Goal: Find specific page/section: Find specific page/section

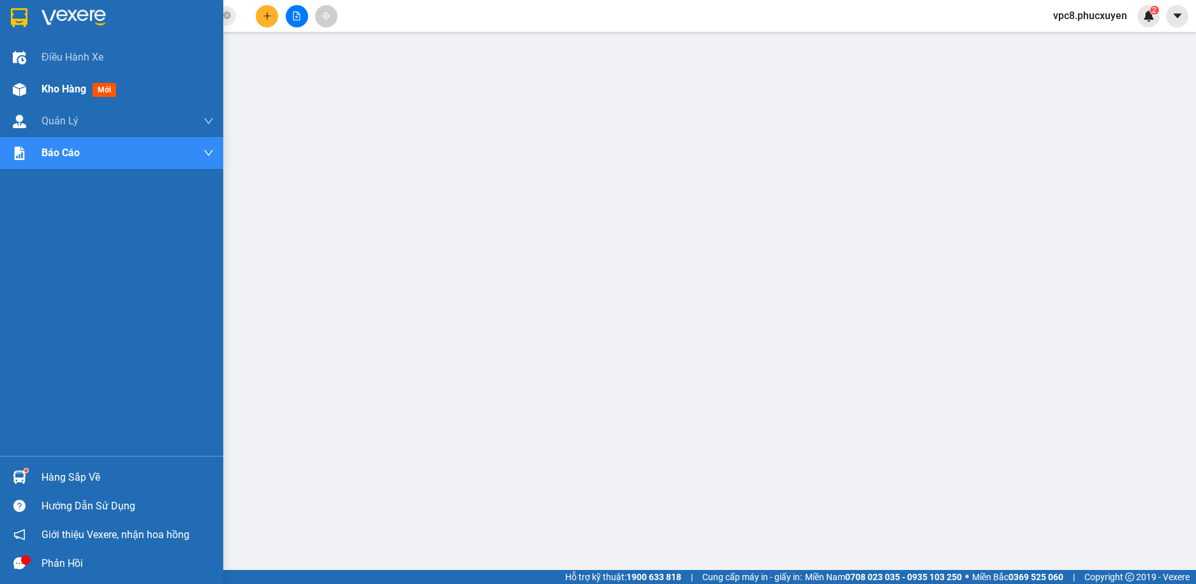
click at [17, 83] on img at bounding box center [19, 89] width 13 height 13
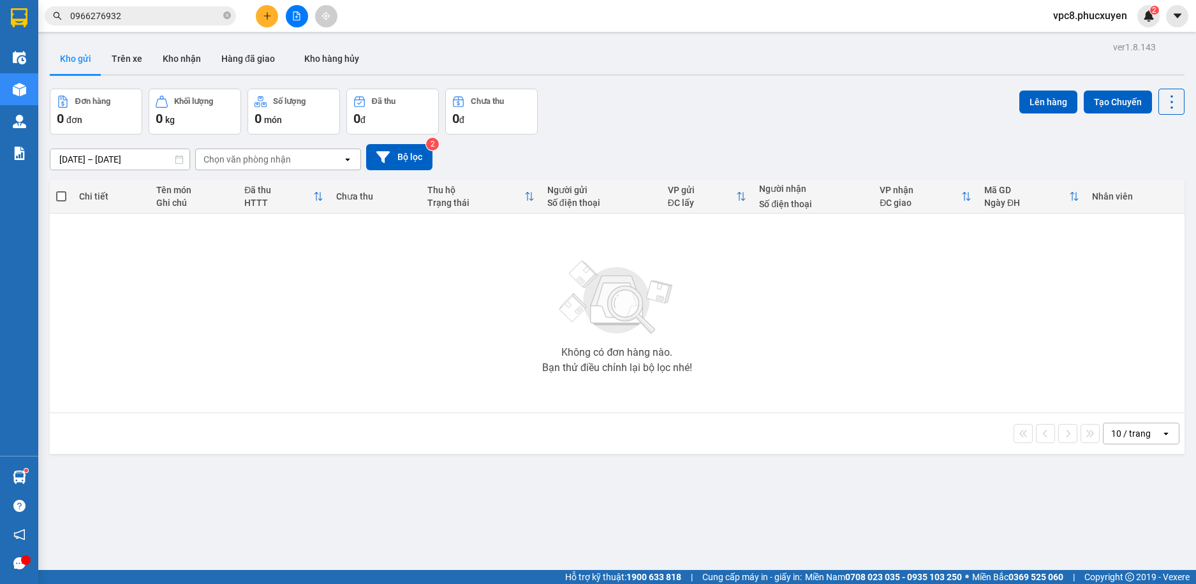
click at [646, 82] on div "ver 1.8.143 Kho gửi Trên xe Kho nhận Hàng đã giao Kho hàng hủy Đơn hàng 0 đơn K…" at bounding box center [617, 330] width 1145 height 584
click at [175, 54] on button "Kho nhận" at bounding box center [181, 58] width 59 height 31
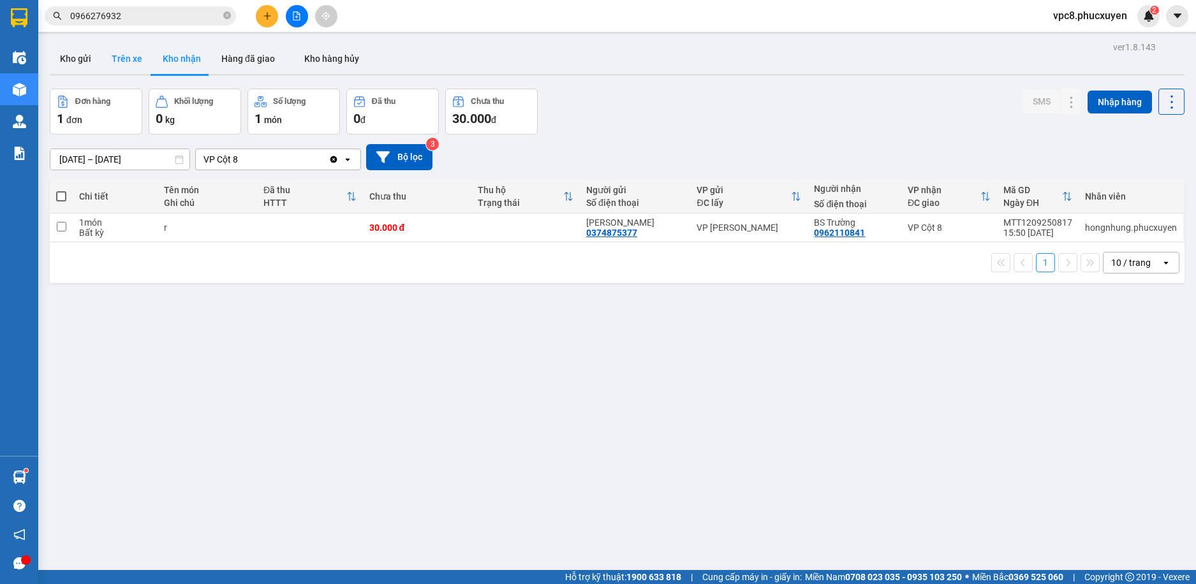
click at [122, 61] on button "Trên xe" at bounding box center [126, 58] width 51 height 31
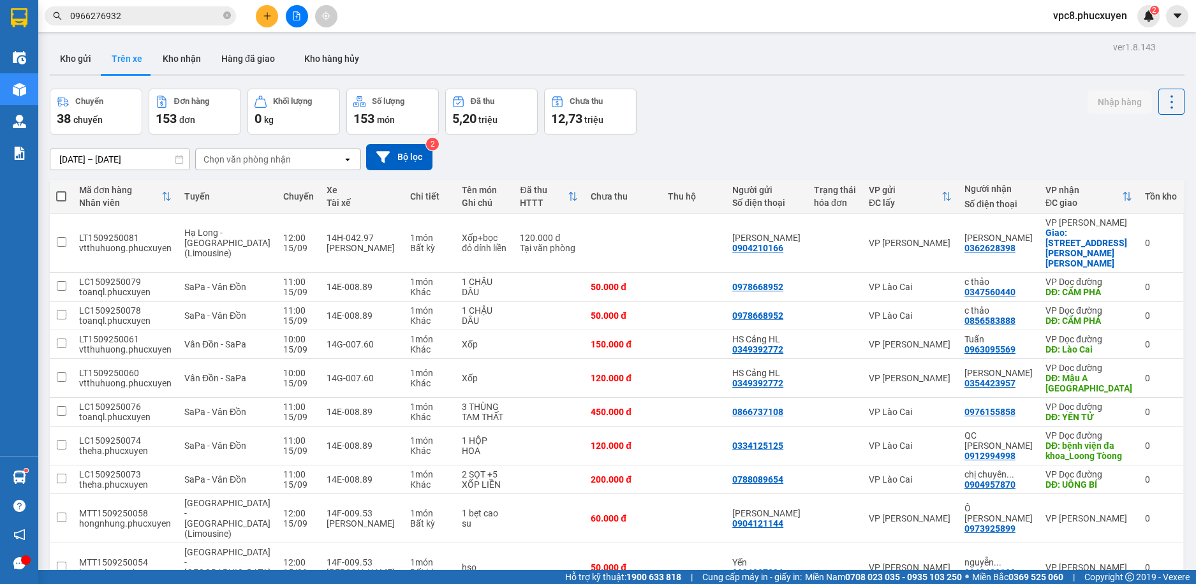
click at [760, 133] on div "Chuyến 38 chuyến Đơn hàng 153 đơn Khối lượng 0 kg Số lượng 153 món Đã thu 5,20 …" at bounding box center [617, 112] width 1135 height 46
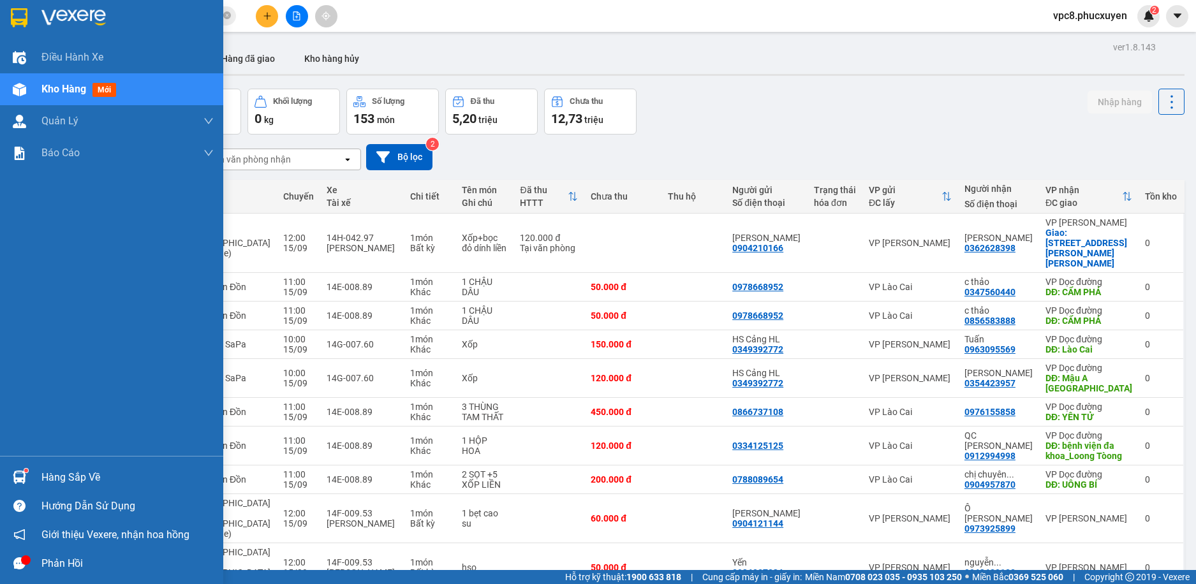
click at [18, 482] on img at bounding box center [19, 477] width 13 height 13
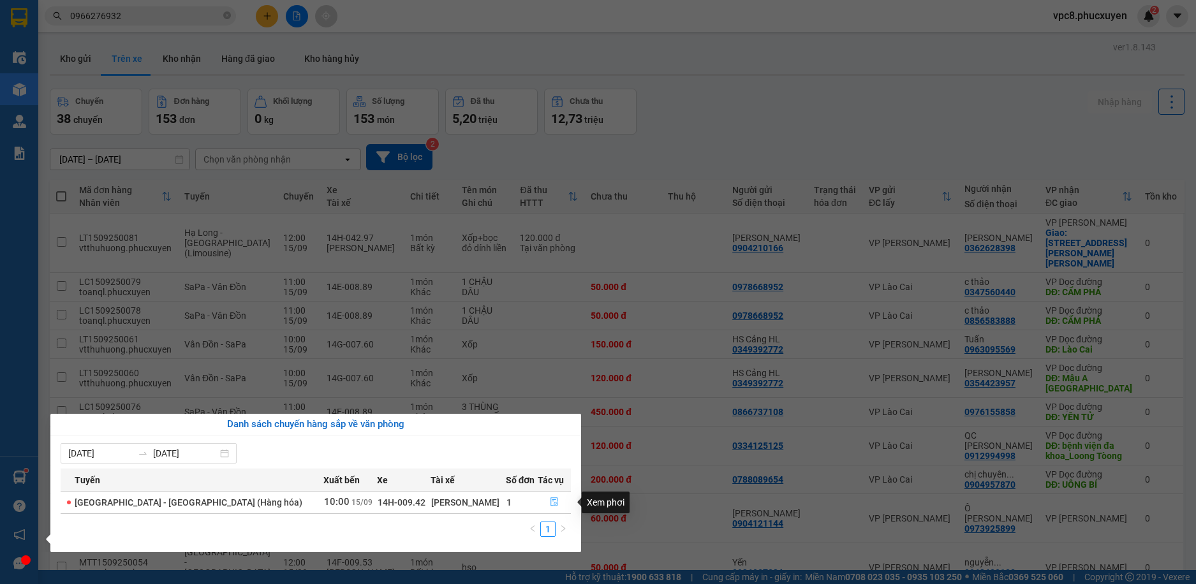
click at [551, 499] on icon "file-done" at bounding box center [554, 502] width 9 height 9
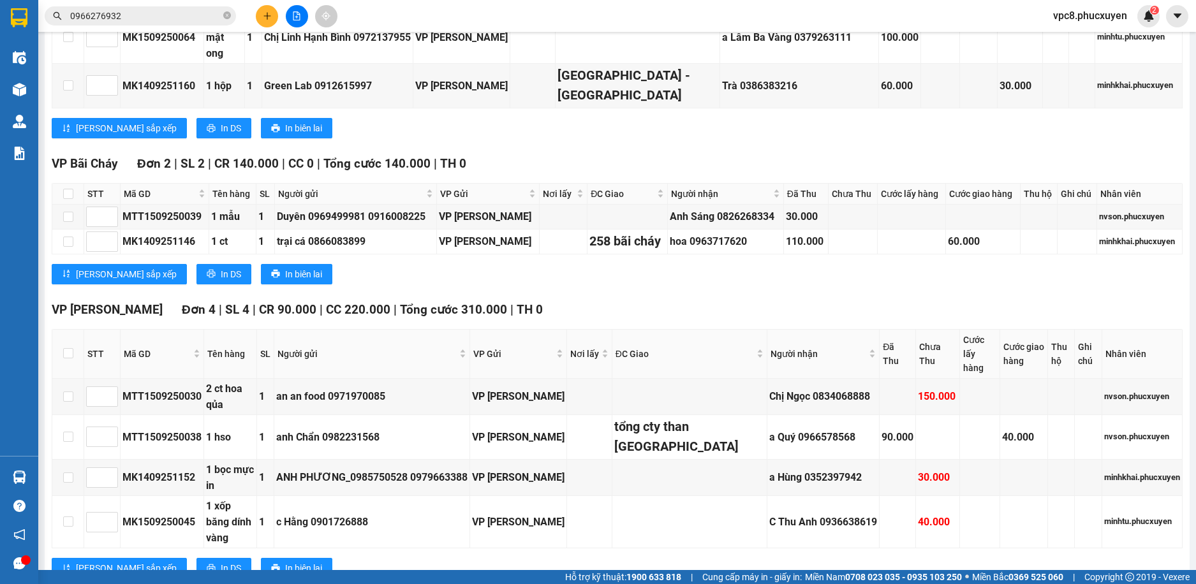
scroll to position [1046, 0]
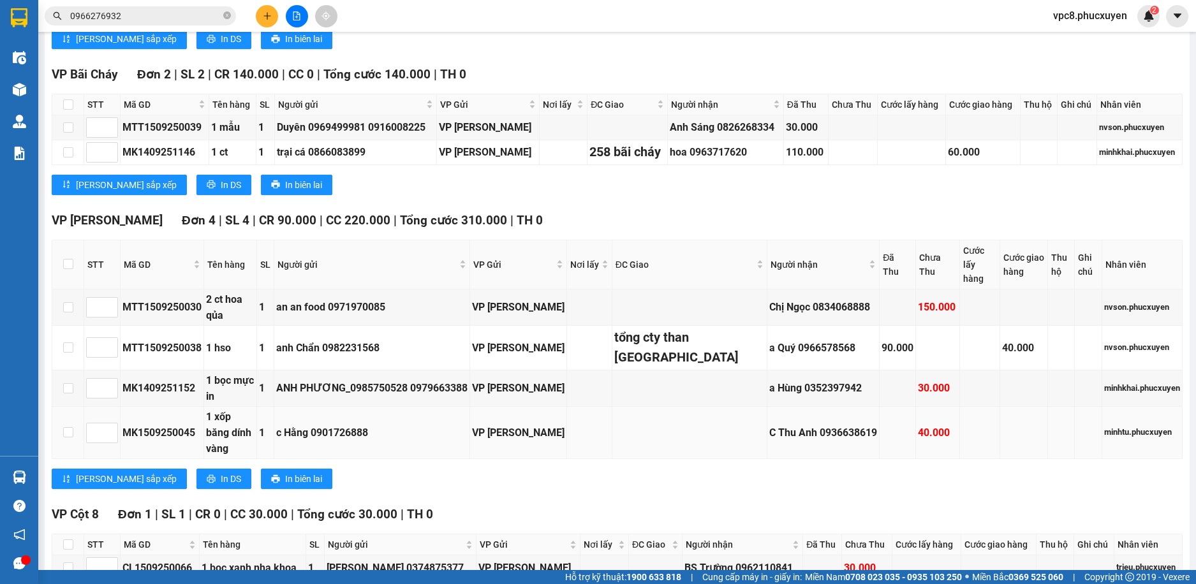
click at [612, 407] on td at bounding box center [589, 433] width 45 height 52
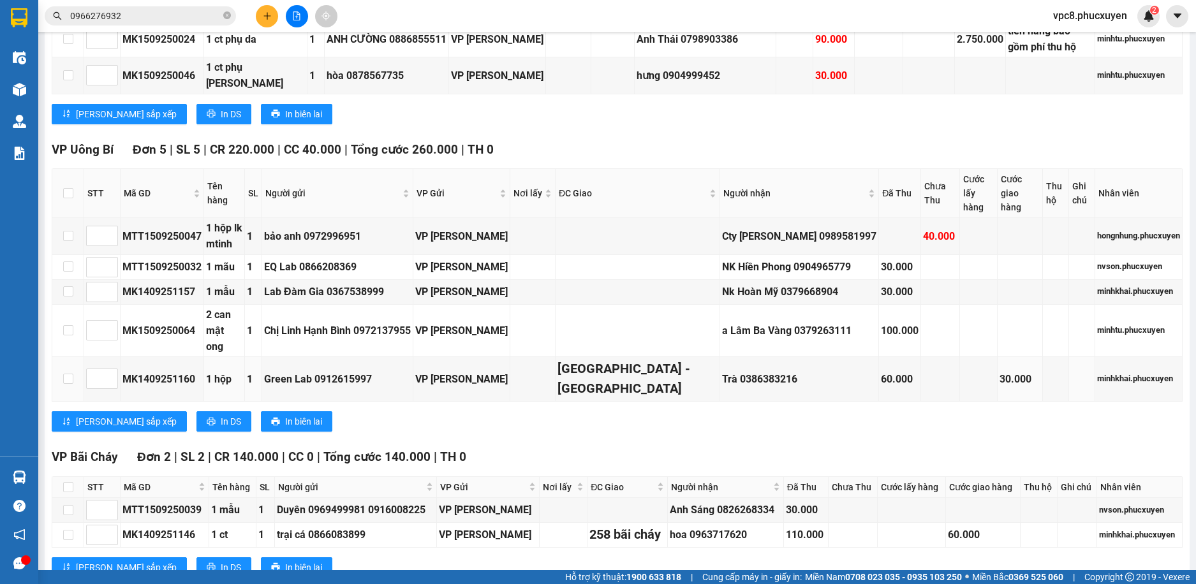
scroll to position [408, 0]
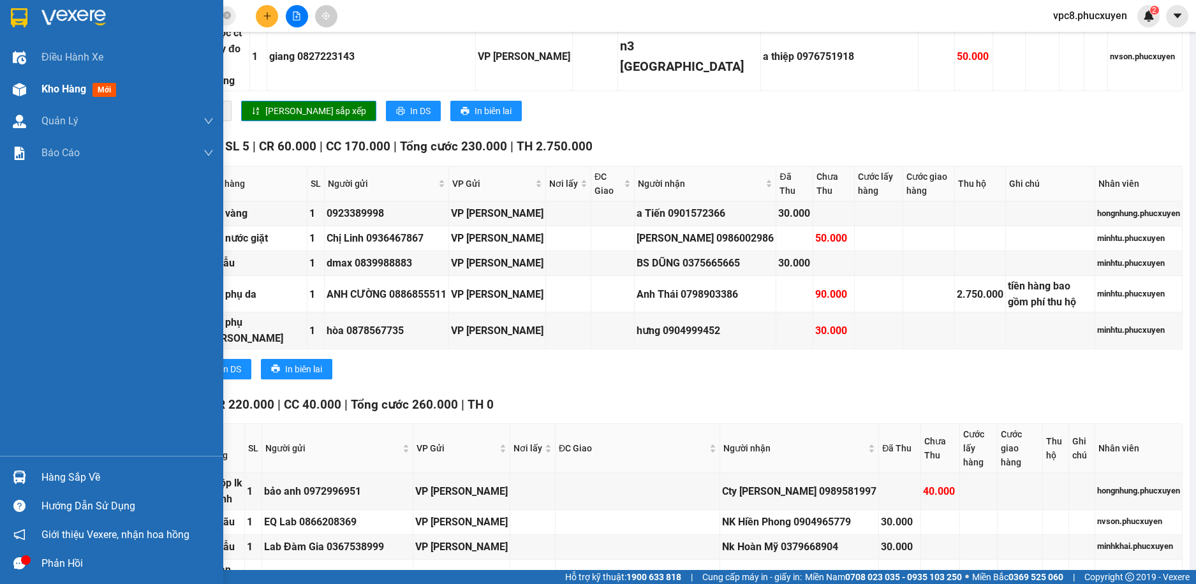
click at [31, 92] on div "Kho hàng mới" at bounding box center [111, 89] width 223 height 32
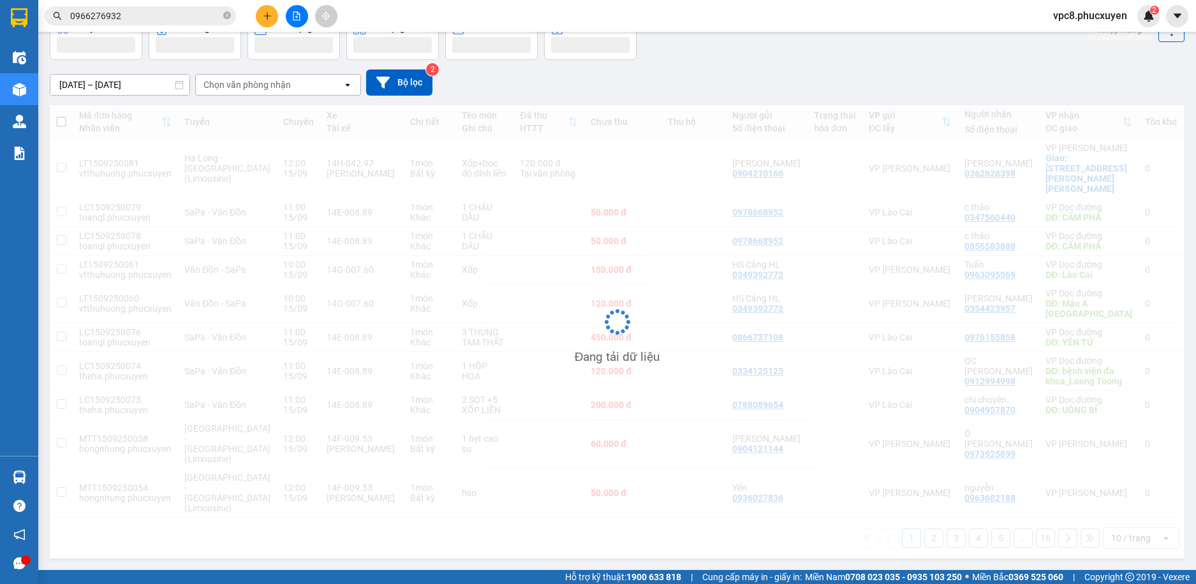
scroll to position [59, 0]
